Goal: Check status

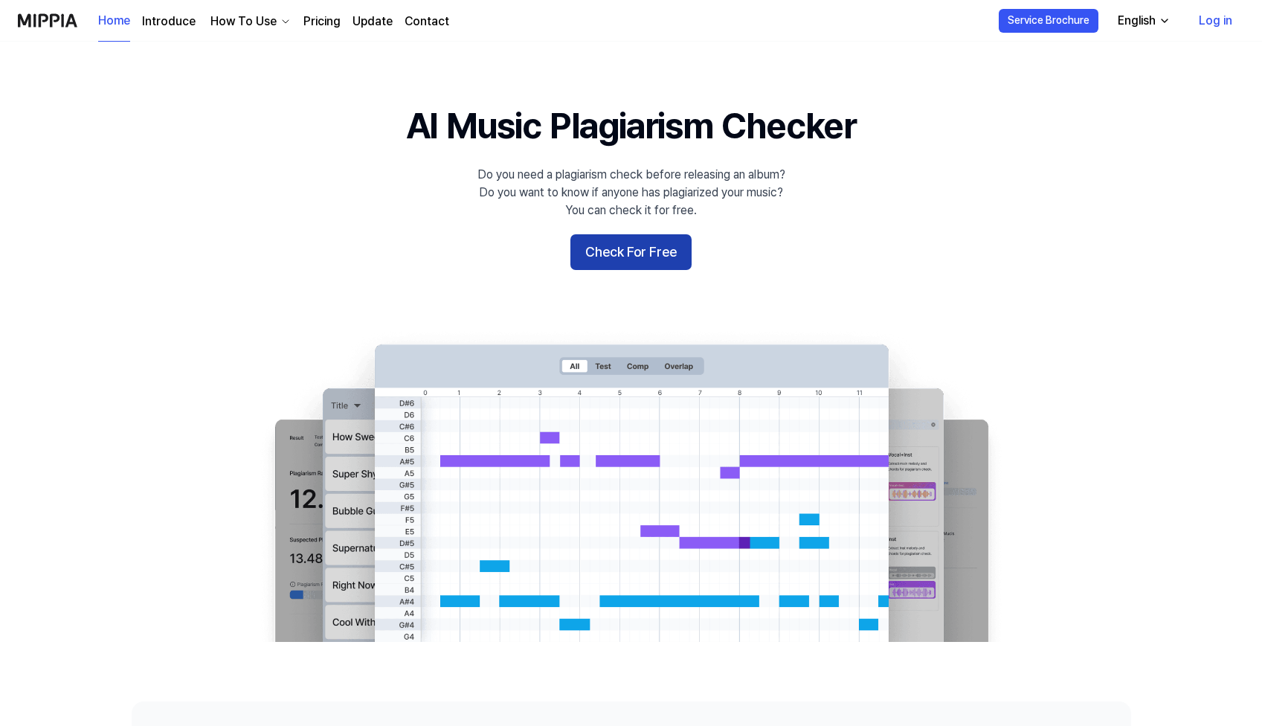
click at [668, 256] on button "Check For Free" at bounding box center [630, 252] width 121 height 36
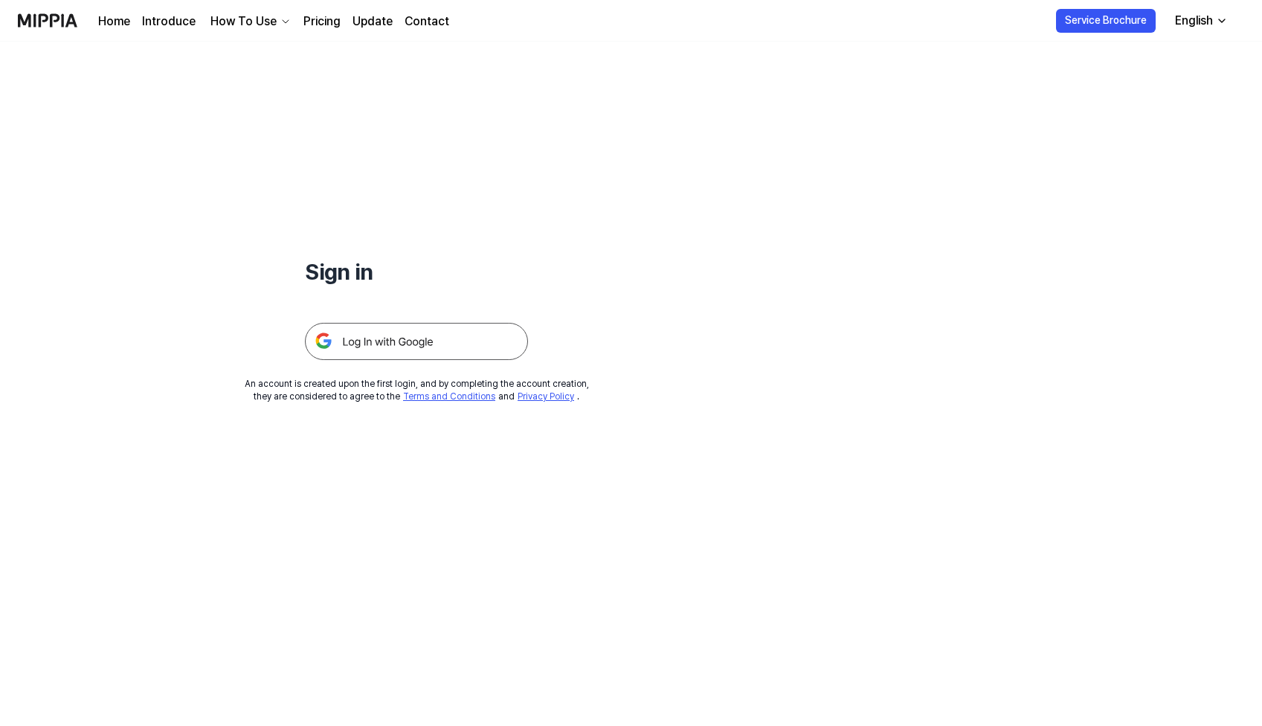
click at [424, 353] on img at bounding box center [416, 341] width 223 height 37
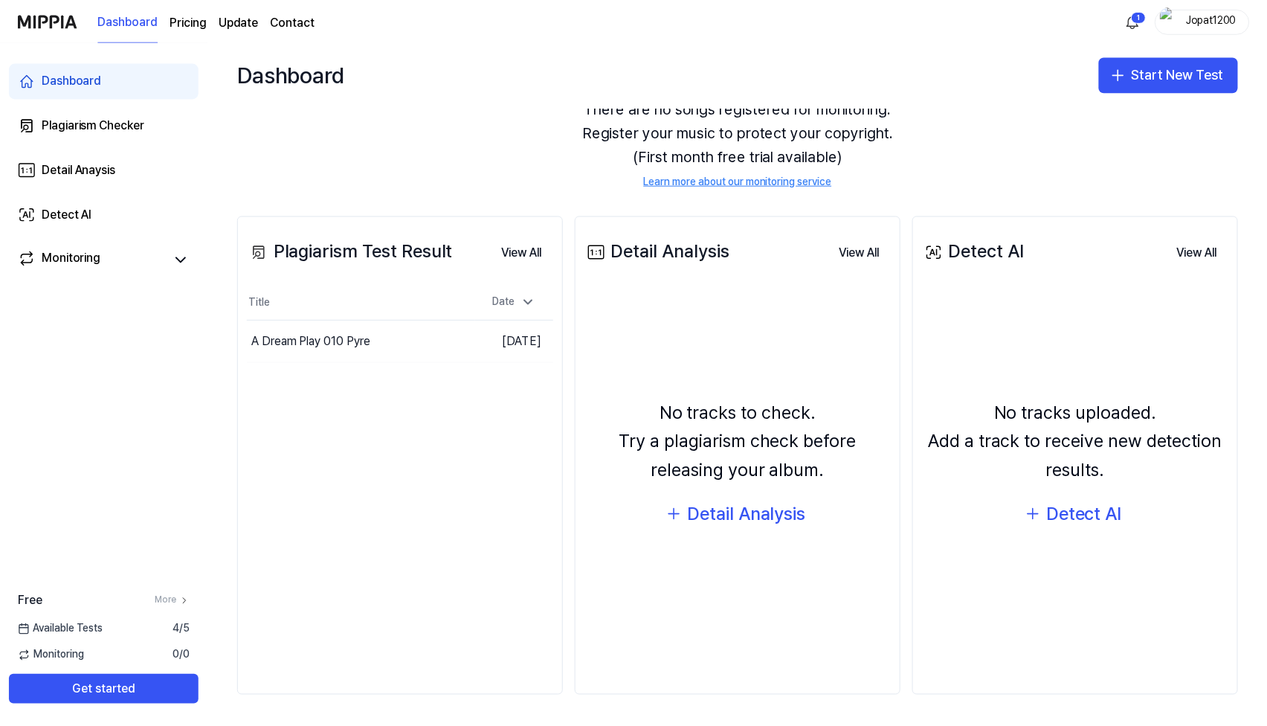
scroll to position [66, 0]
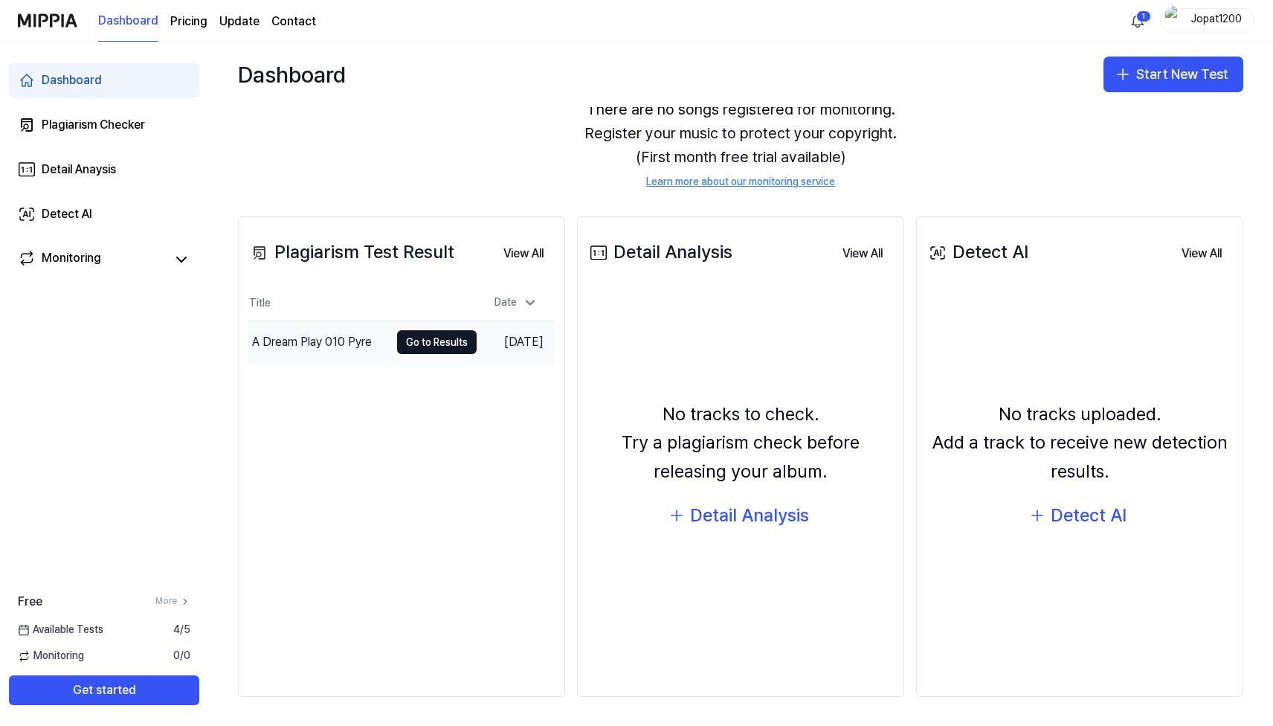
click at [383, 344] on td "A Dream Play 010 Pyre Go to Results" at bounding box center [362, 342] width 229 height 42
click at [419, 338] on button "Go to Results" at bounding box center [437, 342] width 80 height 24
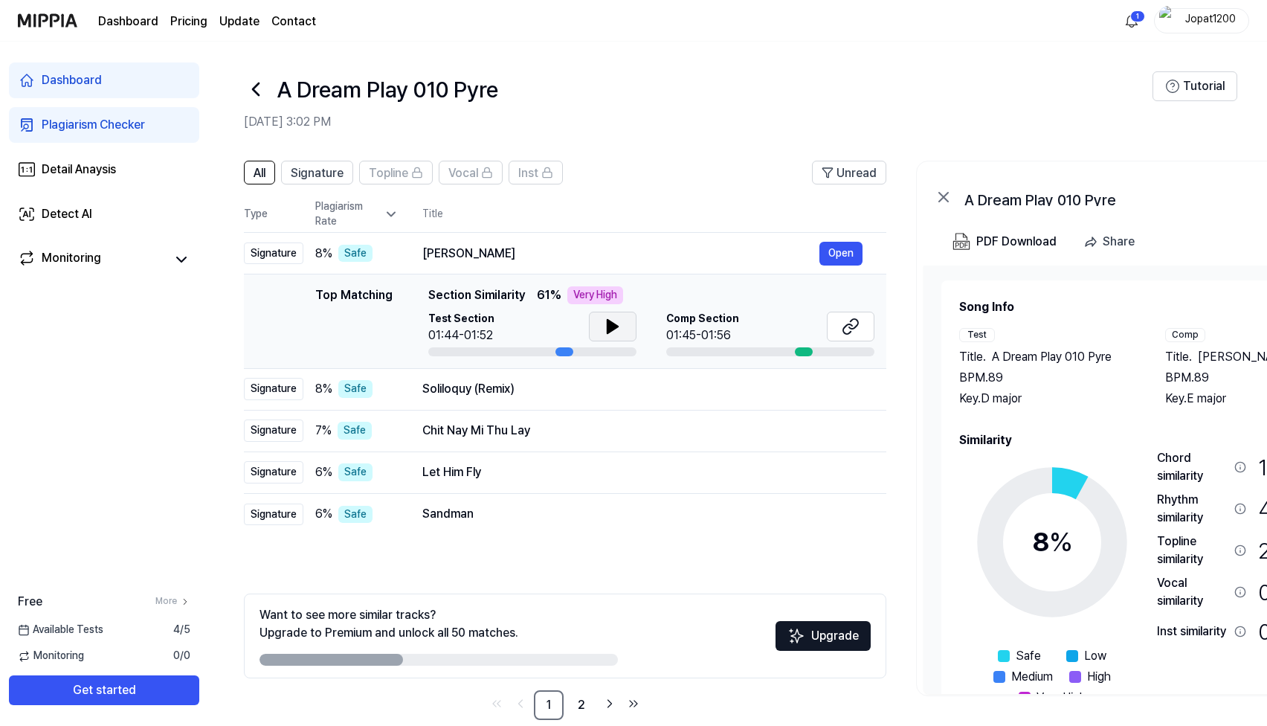
click at [624, 328] on button at bounding box center [613, 326] width 48 height 30
click at [604, 328] on icon at bounding box center [613, 326] width 18 height 18
click at [557, 354] on div at bounding box center [564, 351] width 18 height 9
drag, startPoint x: 564, startPoint y: 353, endPoint x: 575, endPoint y: 353, distance: 10.4
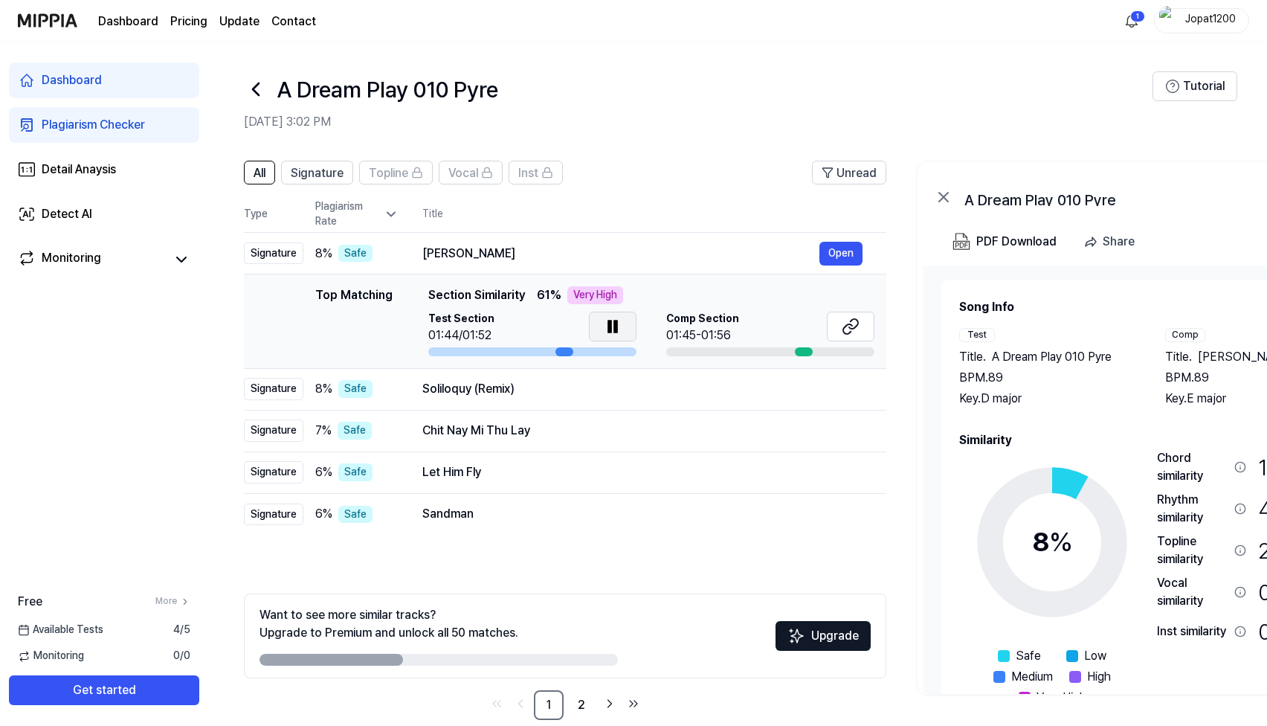
click at [575, 353] on div at bounding box center [532, 351] width 208 height 9
click at [620, 331] on icon at bounding box center [613, 326] width 18 height 18
click at [845, 323] on icon at bounding box center [851, 326] width 18 height 18
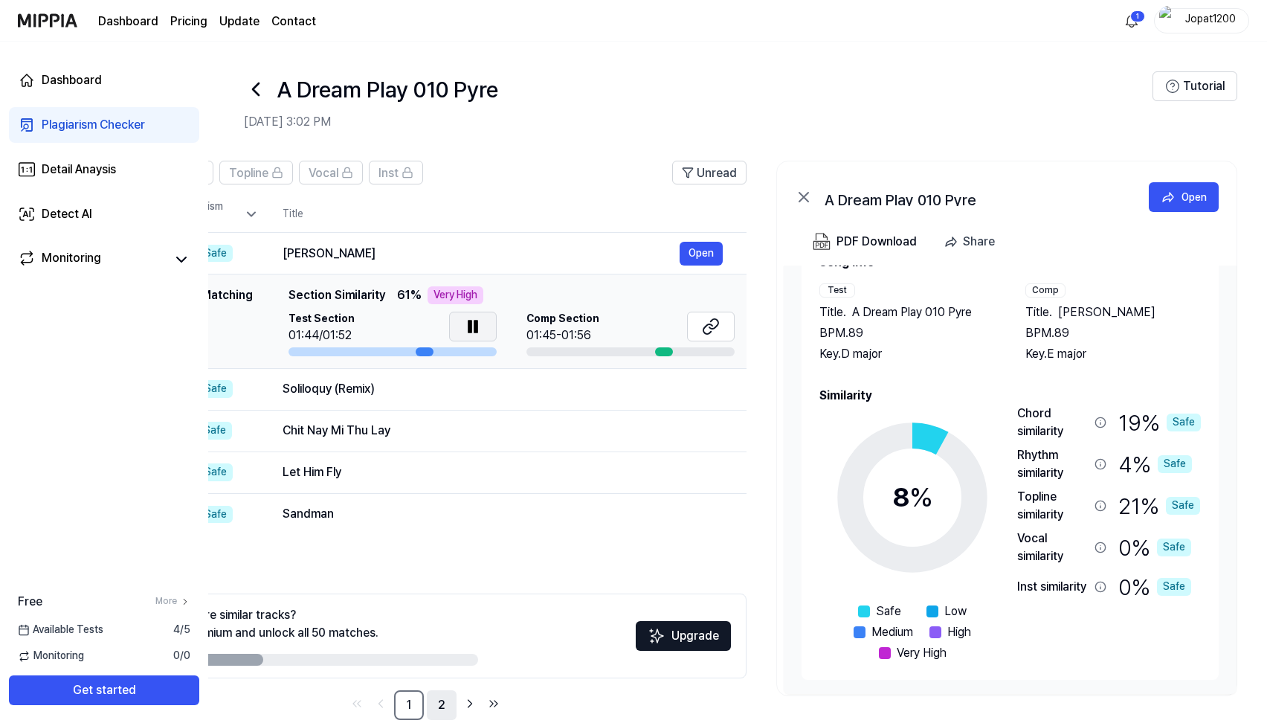
click at [437, 703] on link "2" at bounding box center [442, 705] width 30 height 30
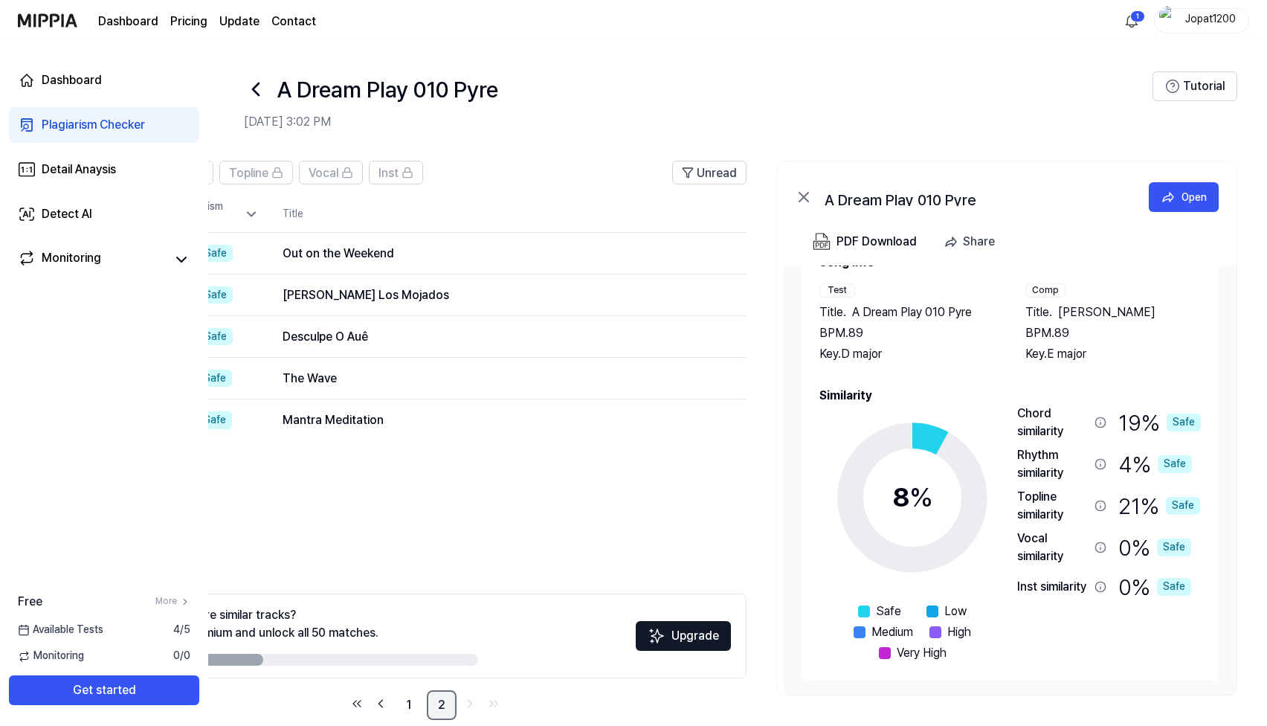
click at [451, 702] on link "2" at bounding box center [442, 705] width 30 height 30
